Goal: Information Seeking & Learning: Learn about a topic

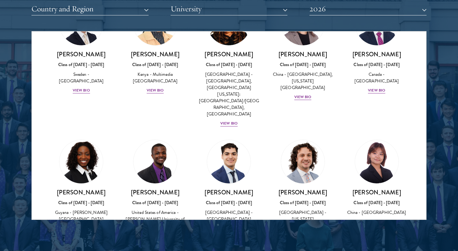
scroll to position [1018, 0]
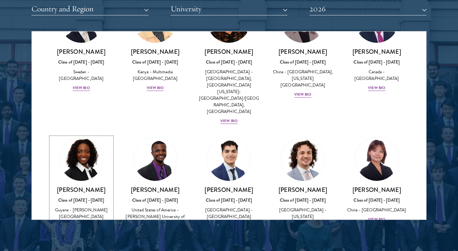
click at [83, 223] on div "View Bio" at bounding box center [81, 226] width 17 height 6
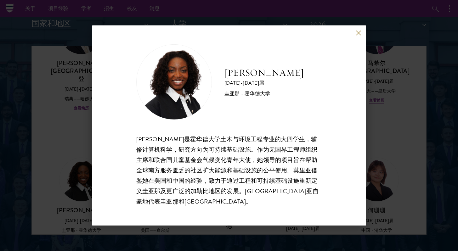
scroll to position [990, 0]
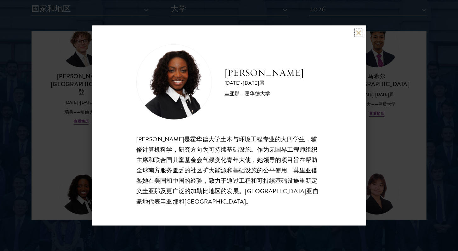
click at [356, 31] on button at bounding box center [358, 32] width 5 height 5
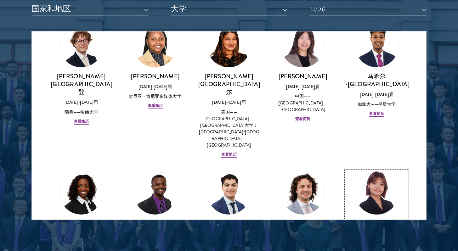
click at [375, 169] on img at bounding box center [377, 193] width 48 height 48
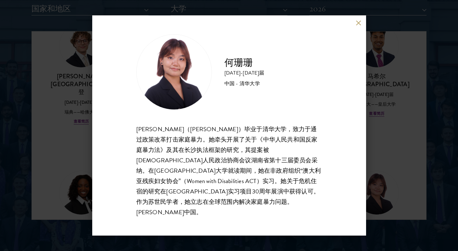
click at [358, 29] on div "何珊珊 [DATE]-[DATE]届 中国 - 清华大学 [PERSON_NAME]（[PERSON_NAME]）毕业于[GEOGRAPHIC_DATA]，致…" at bounding box center [229, 125] width 274 height 220
click at [359, 26] on button at bounding box center [358, 22] width 5 height 5
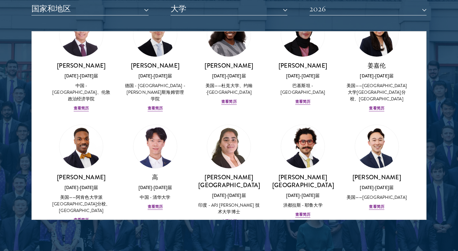
scroll to position [1543, 0]
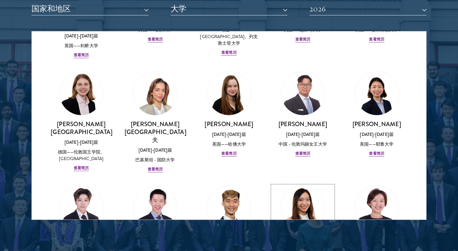
click at [304, 184] on img at bounding box center [303, 208] width 48 height 48
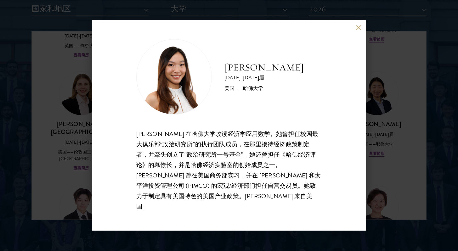
click at [437, 110] on div "[PERSON_NAME] [DATE]-[DATE]届 美国——[GEOGRAPHIC_DATA] [PERSON_NAME] 在哈佛大学攻读经济学应用数学…" at bounding box center [229, 125] width 458 height 251
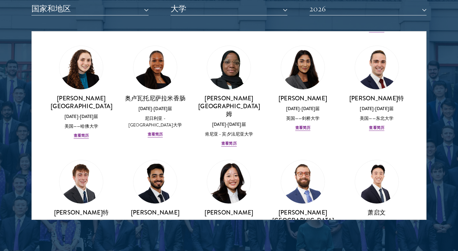
scroll to position [2641, 0]
